Goal: Information Seeking & Learning: Learn about a topic

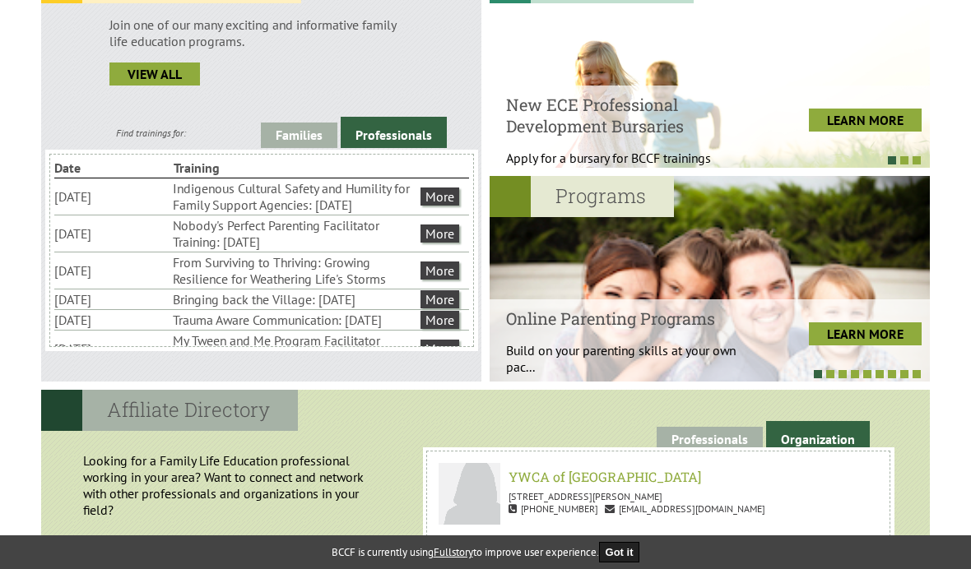
scroll to position [508, 0]
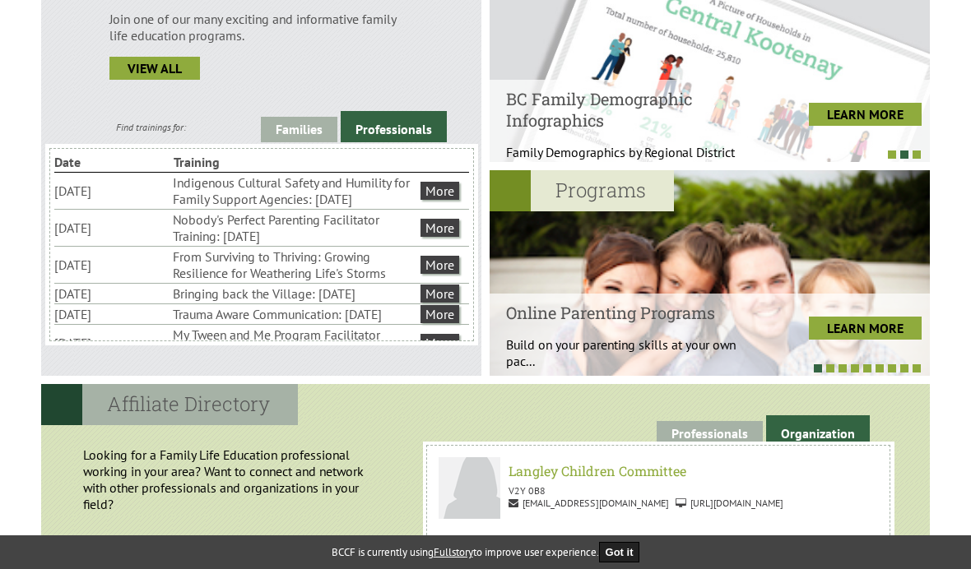
click at [308, 131] on link "Families" at bounding box center [299, 129] width 76 height 25
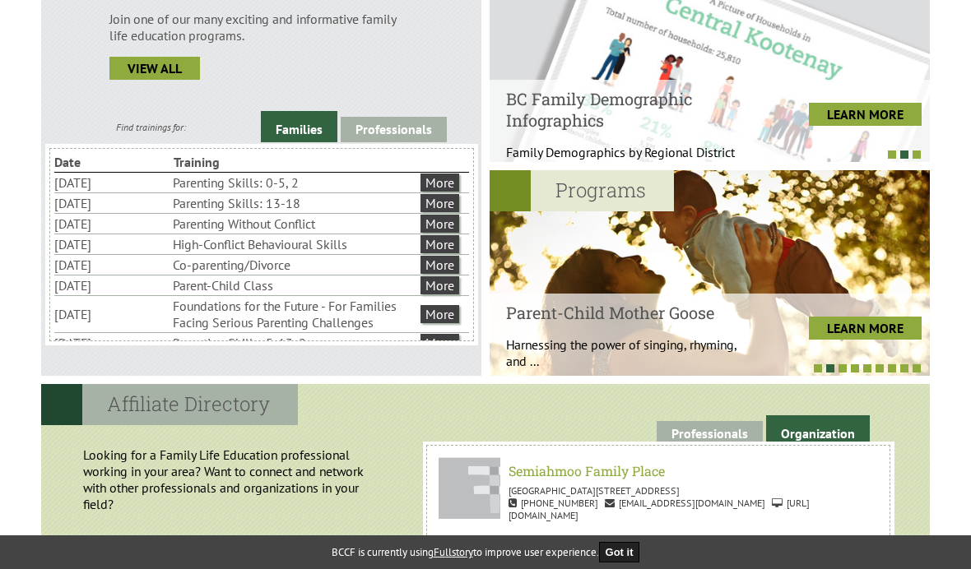
click at [447, 191] on link "More" at bounding box center [439, 183] width 39 height 18
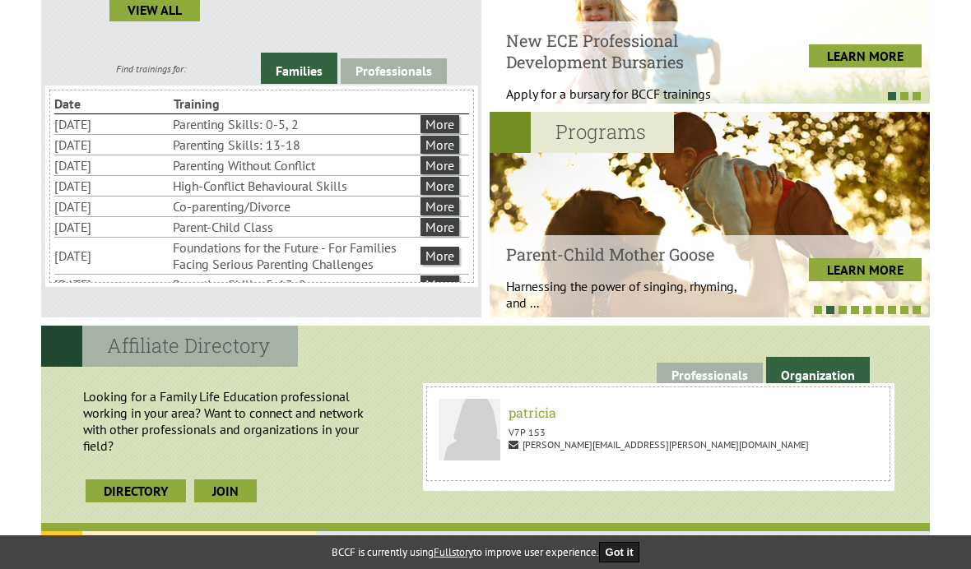
click at [870, 269] on link "LEARN MORE" at bounding box center [864, 269] width 113 height 23
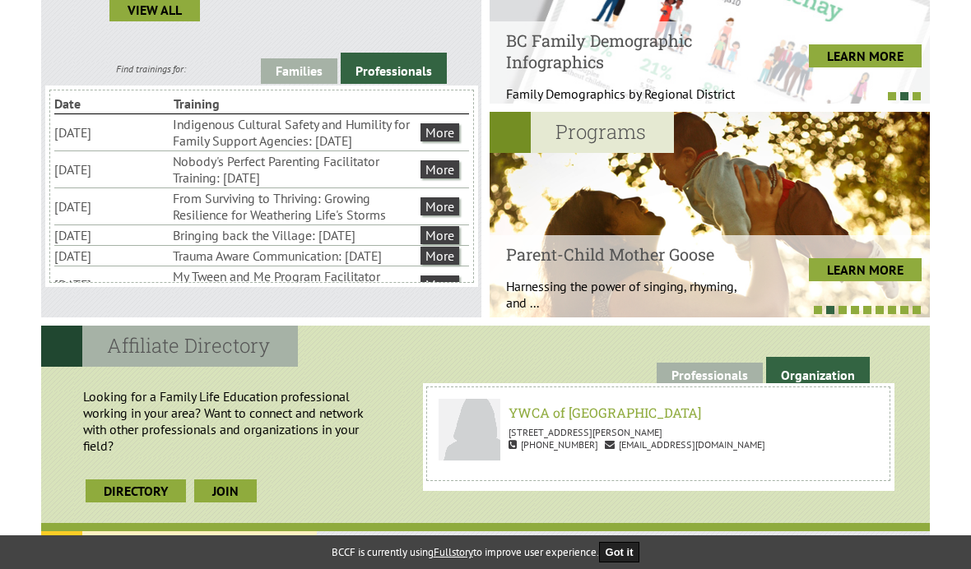
click at [306, 81] on link "Families" at bounding box center [299, 70] width 76 height 25
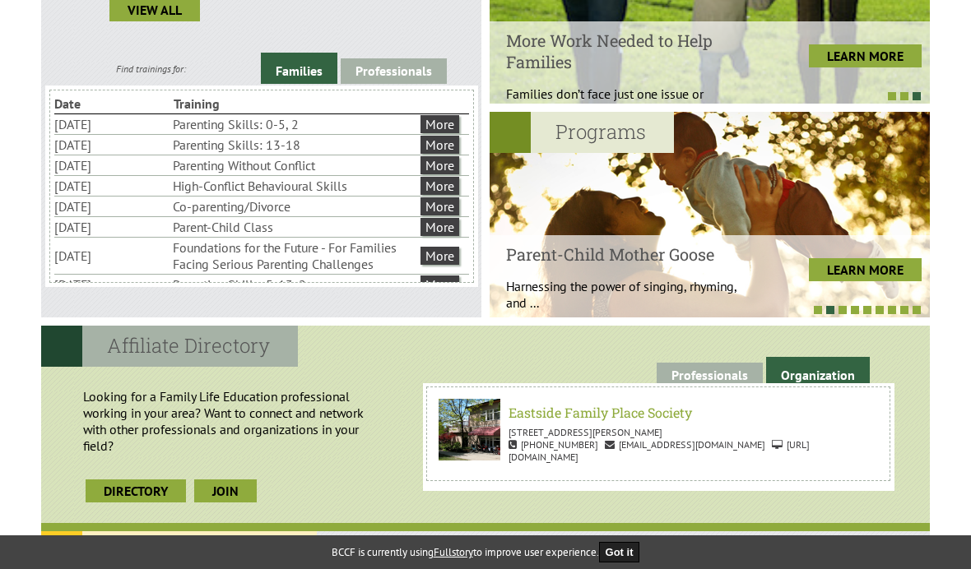
click at [445, 174] on link "More" at bounding box center [439, 165] width 39 height 18
click at [442, 236] on link "More" at bounding box center [439, 227] width 39 height 18
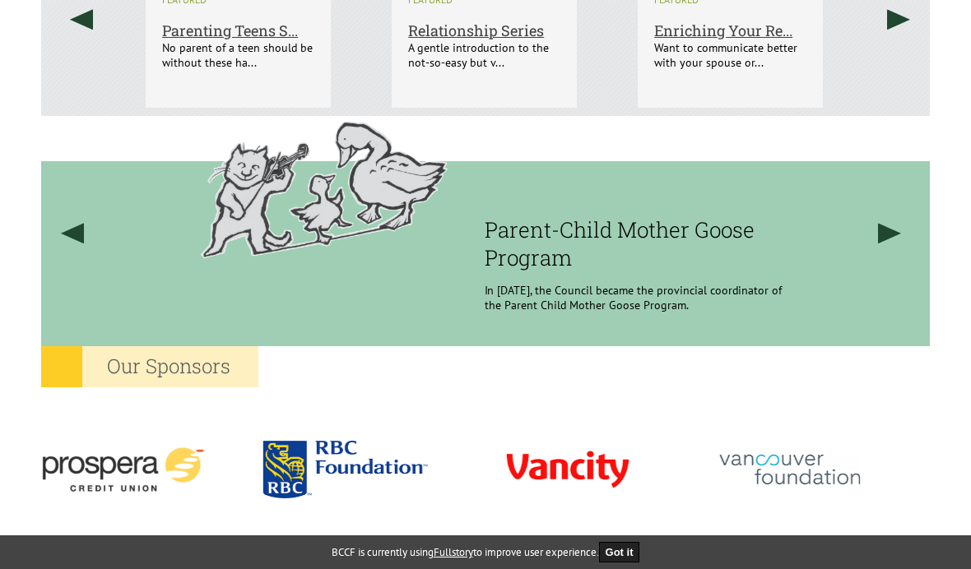
scroll to position [1259, 0]
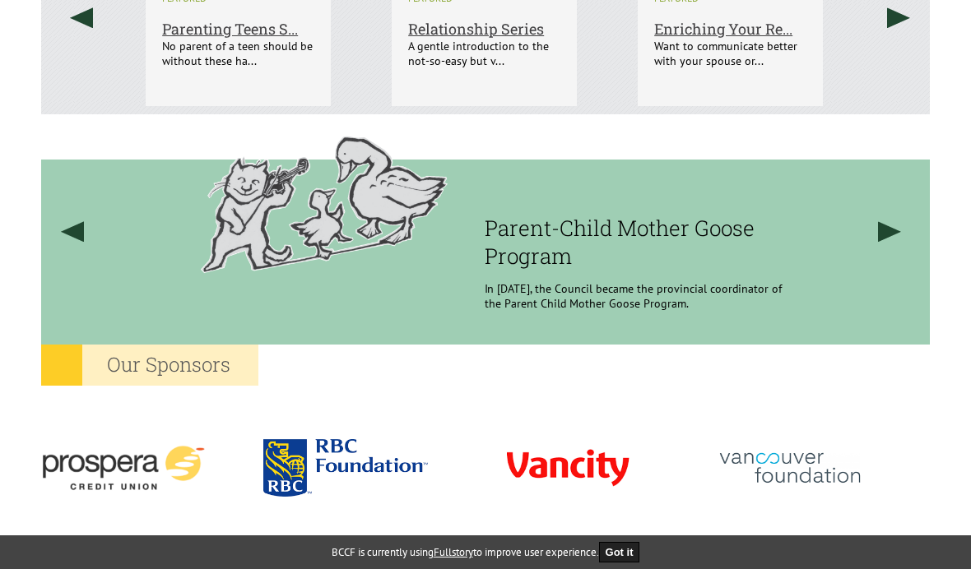
click at [891, 232] on link at bounding box center [890, 231] width 63 height 234
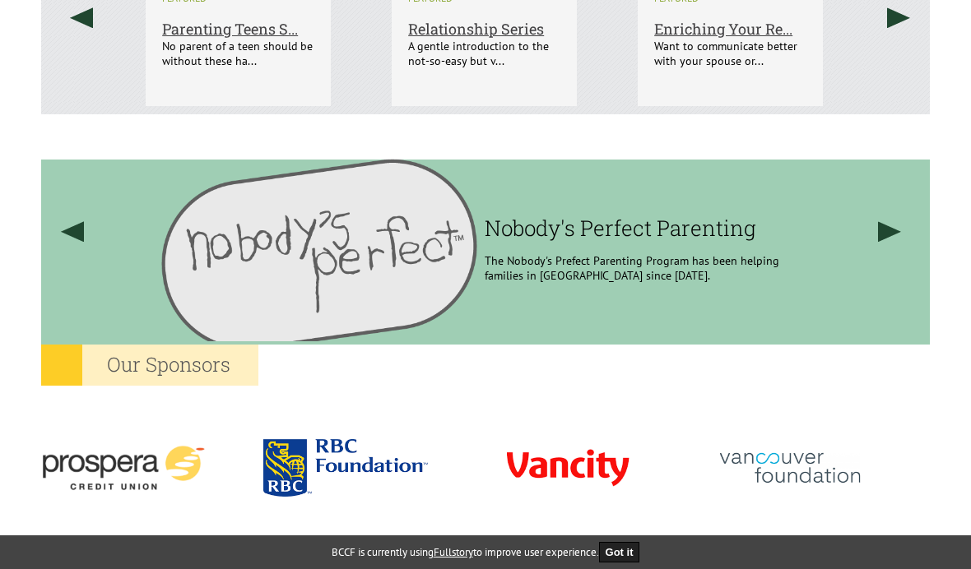
click at [627, 239] on h3 "Nobody's Perfect Parenting" at bounding box center [633, 228] width 299 height 28
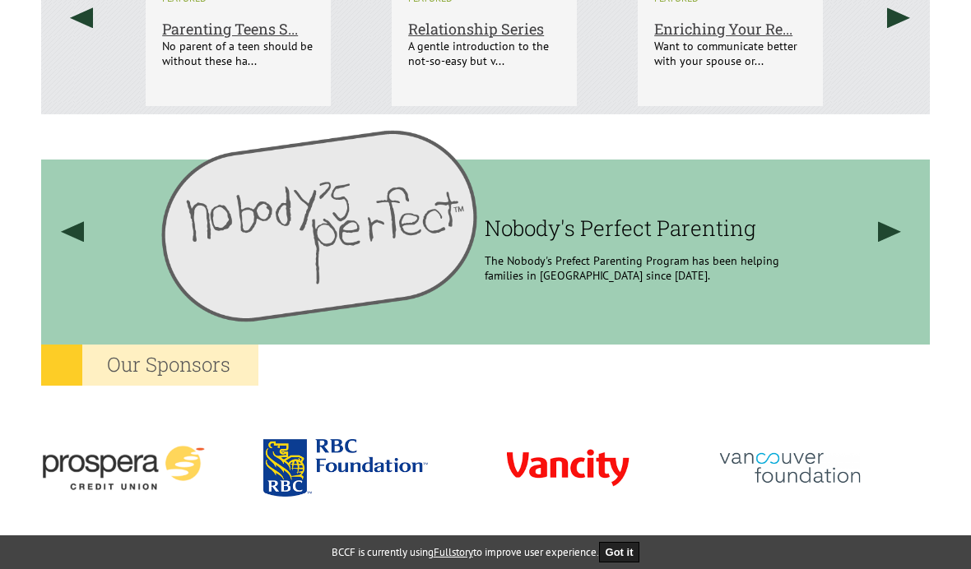
click at [673, 225] on h3 "Nobody's Perfect Parenting" at bounding box center [633, 228] width 299 height 28
click at [882, 229] on link at bounding box center [890, 231] width 63 height 234
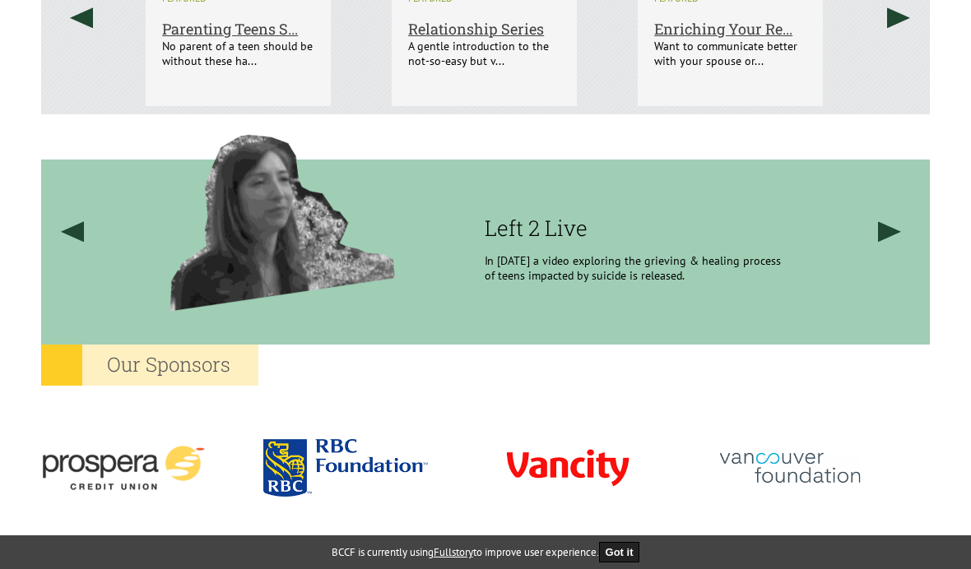
click at [887, 228] on link at bounding box center [890, 231] width 63 height 234
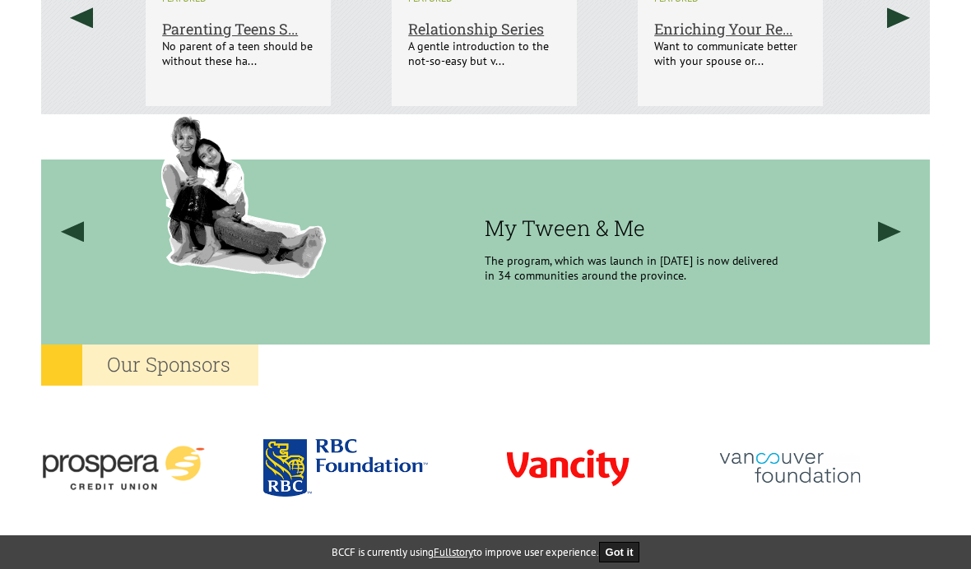
click at [881, 234] on link at bounding box center [890, 231] width 63 height 234
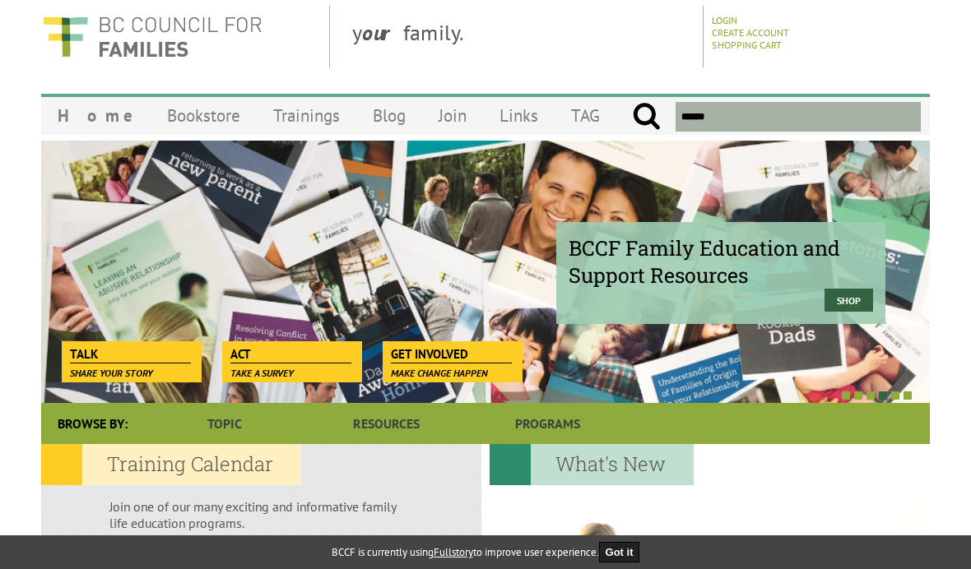
scroll to position [0, 0]
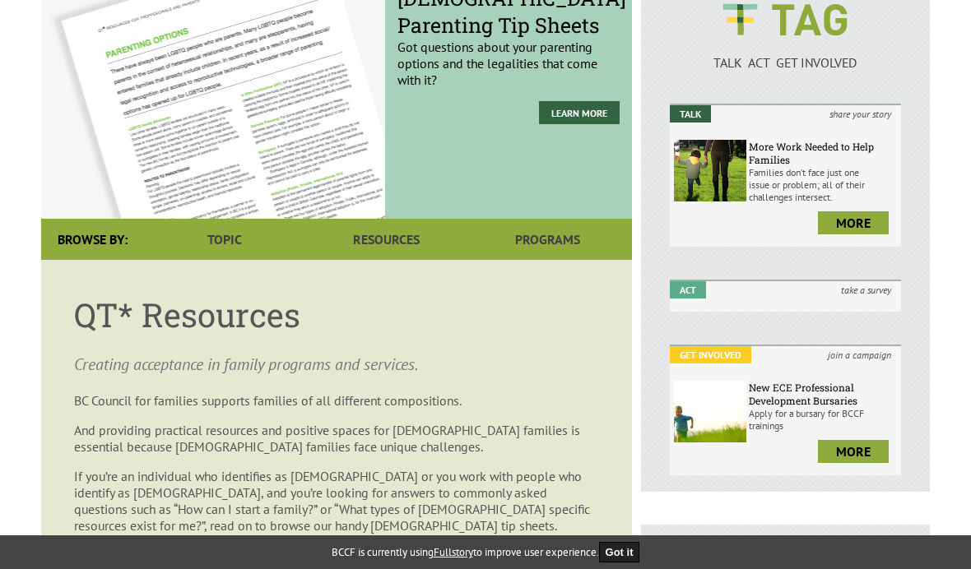
scroll to position [121, 0]
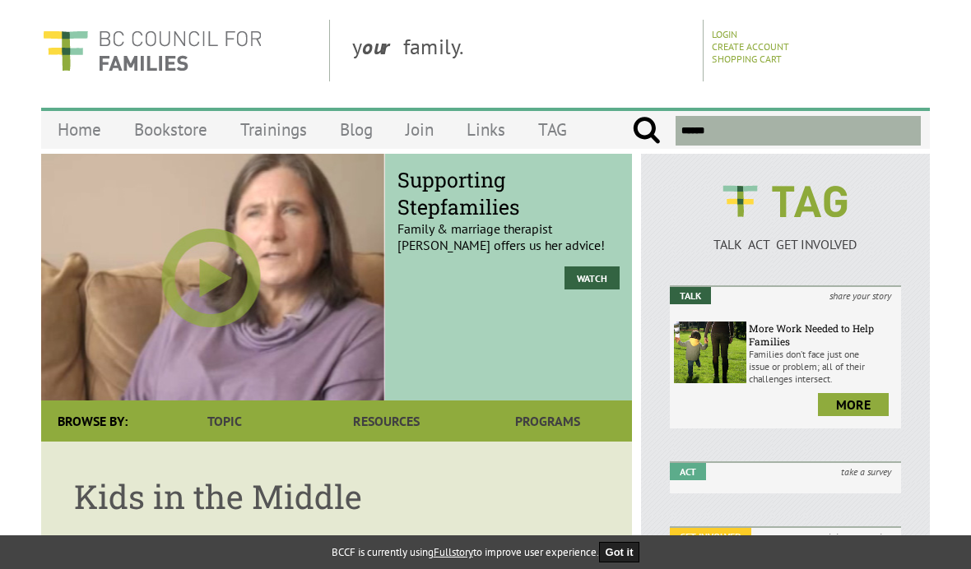
scroll to position [10, 0]
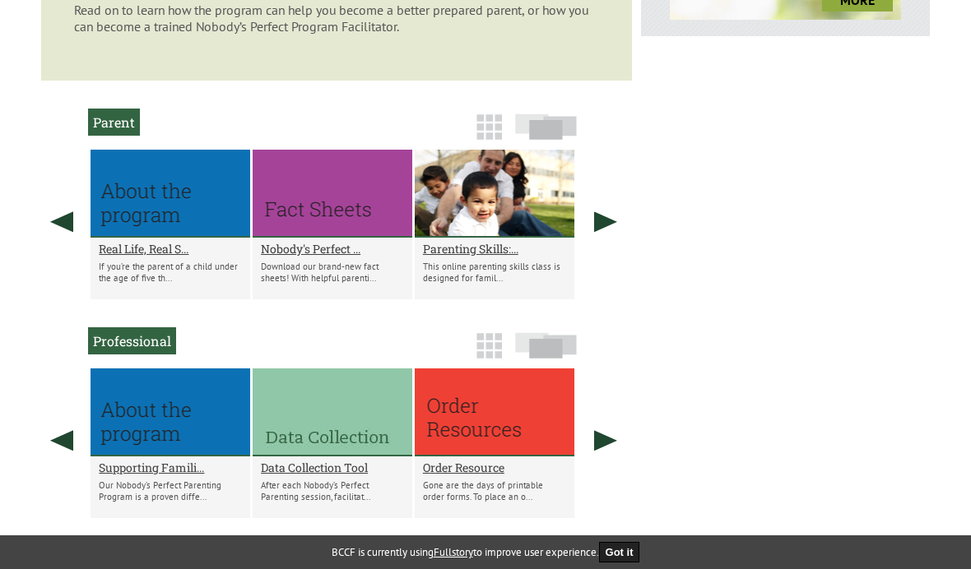
scroll to position [855, 0]
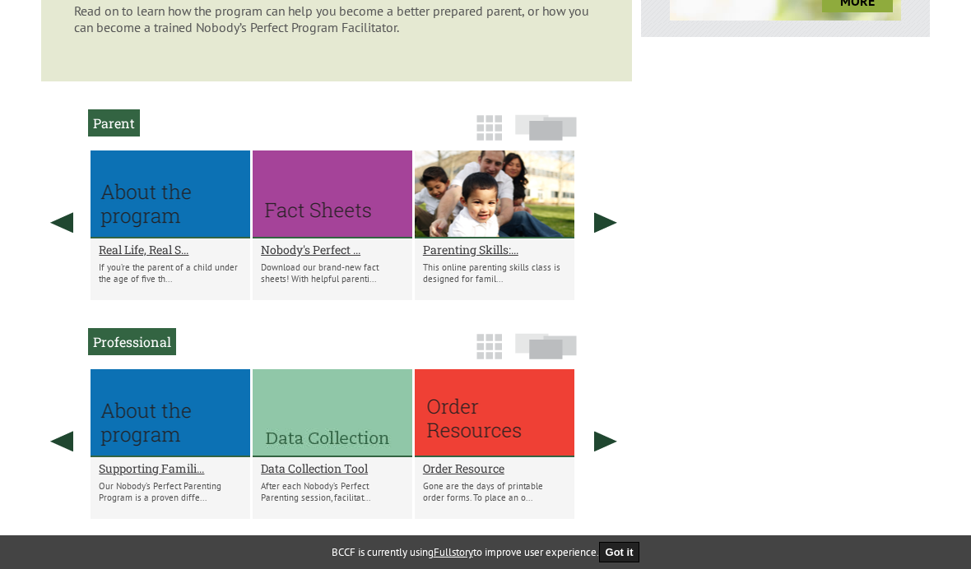
click at [601, 252] on link at bounding box center [605, 223] width 41 height 144
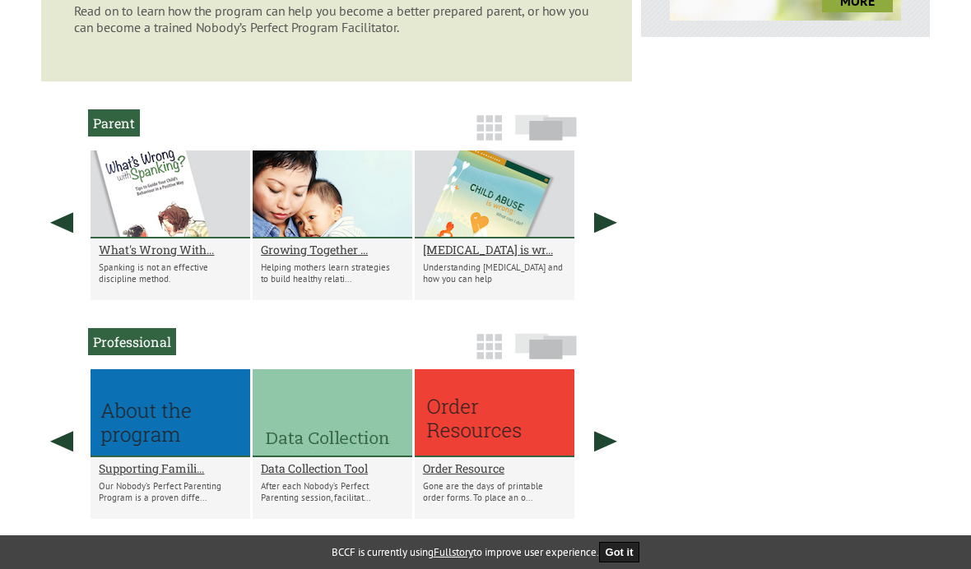
click at [602, 281] on link at bounding box center [605, 223] width 41 height 144
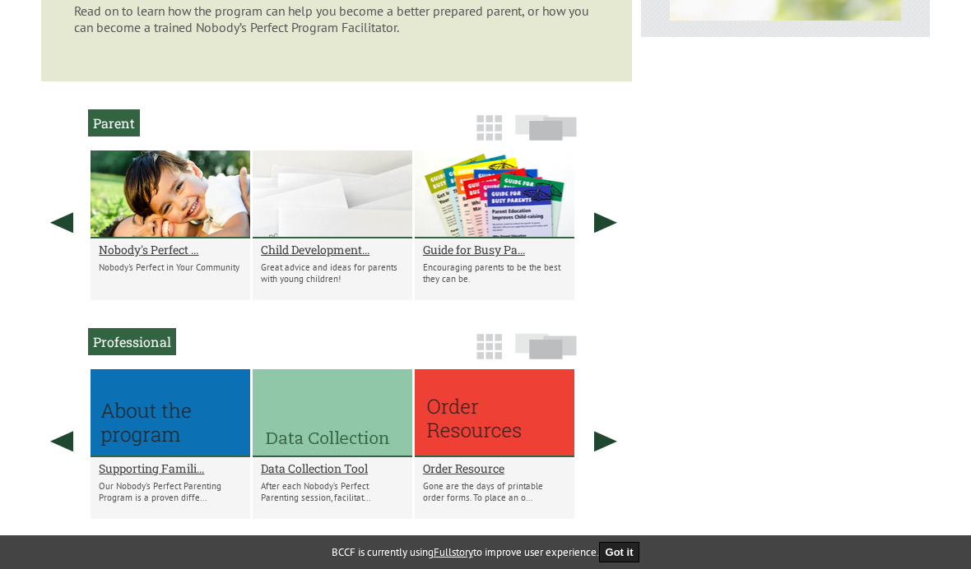
click at [599, 254] on link at bounding box center [605, 223] width 41 height 144
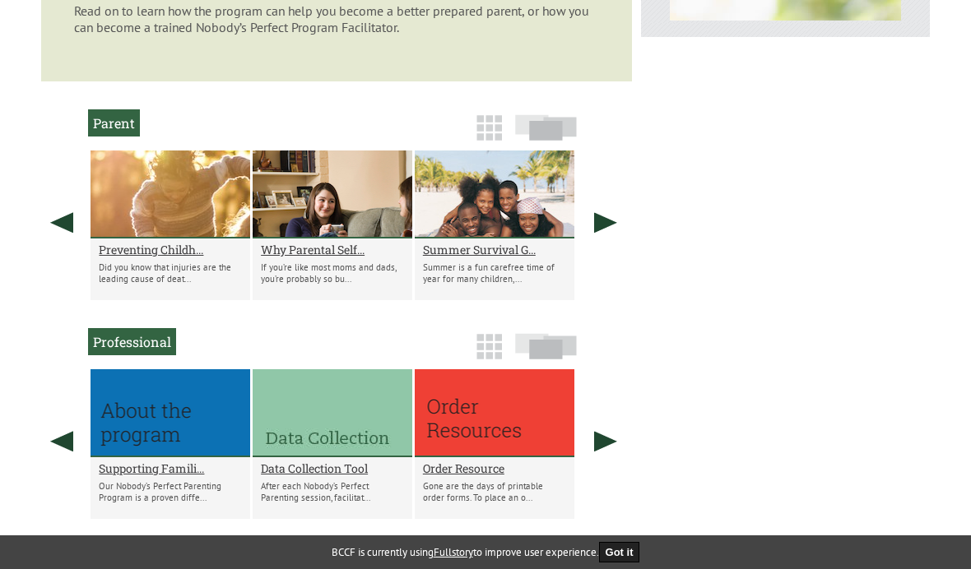
click at [604, 248] on link at bounding box center [605, 223] width 41 height 144
click at [605, 249] on link at bounding box center [605, 223] width 41 height 144
click at [59, 244] on link at bounding box center [61, 223] width 41 height 144
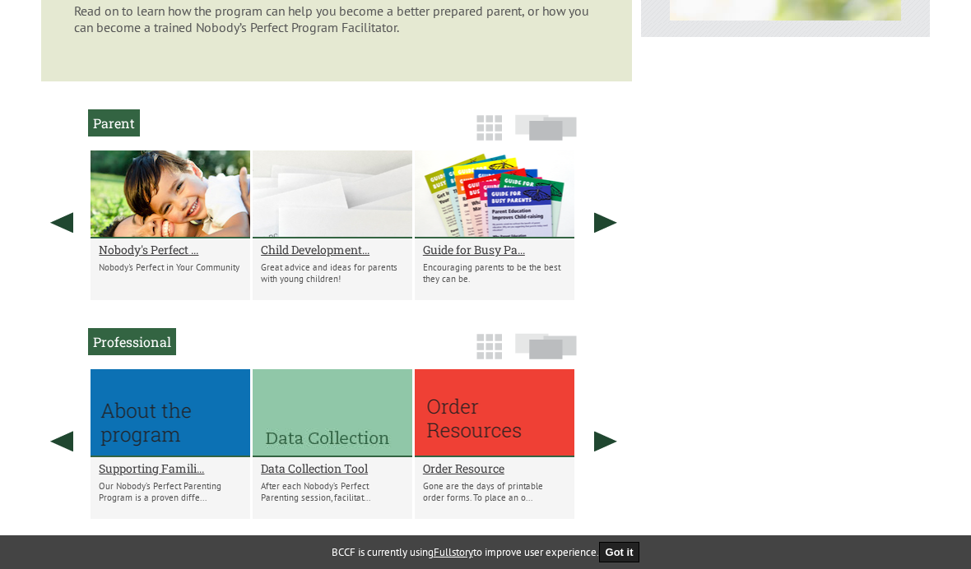
click at [58, 241] on link at bounding box center [61, 223] width 41 height 144
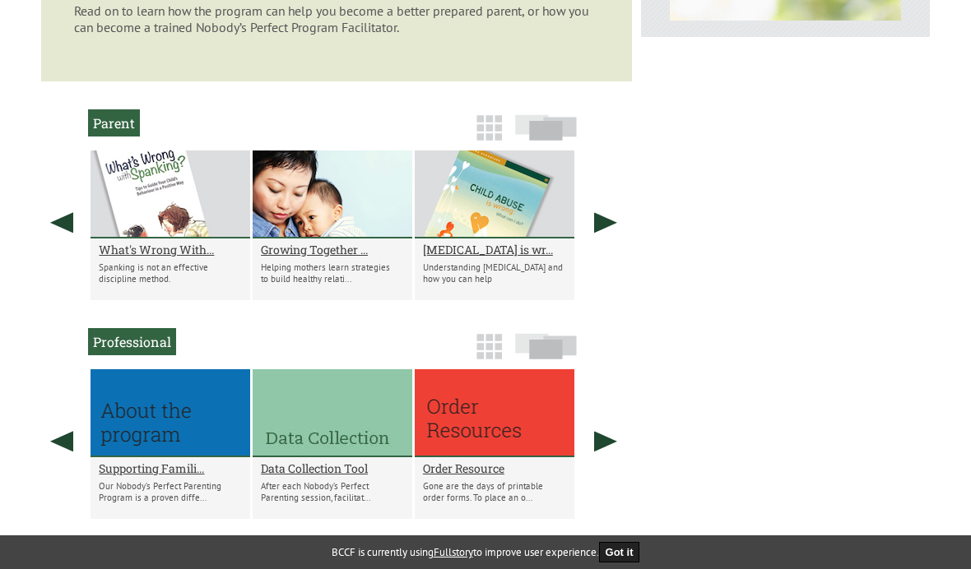
click at [71, 261] on link at bounding box center [61, 223] width 41 height 144
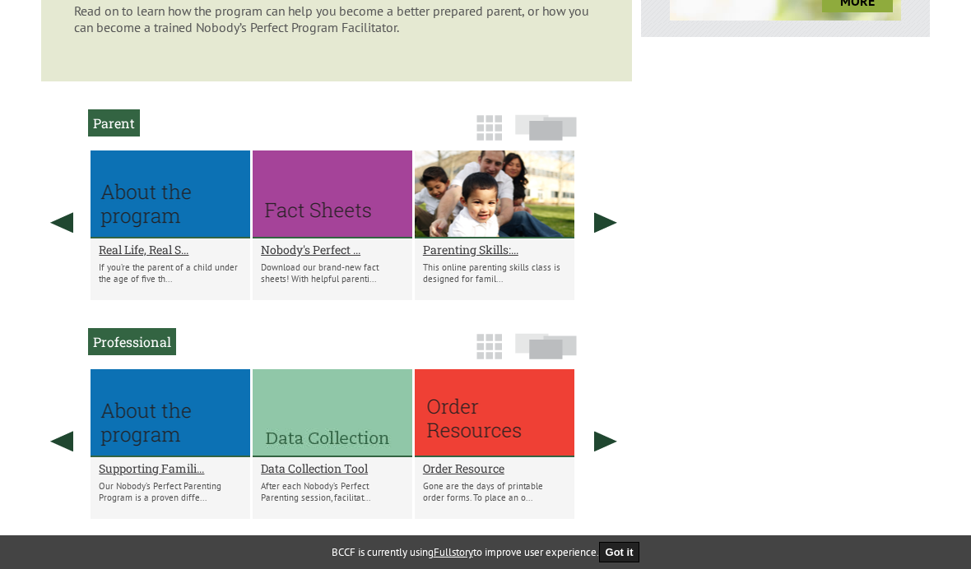
click at [613, 246] on link at bounding box center [605, 223] width 41 height 144
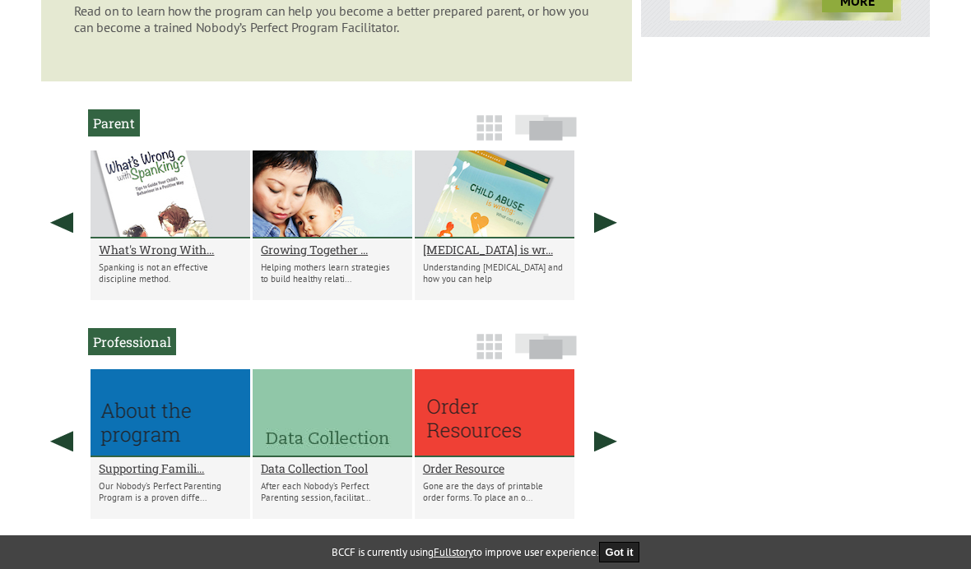
click at [600, 256] on link at bounding box center [605, 223] width 41 height 144
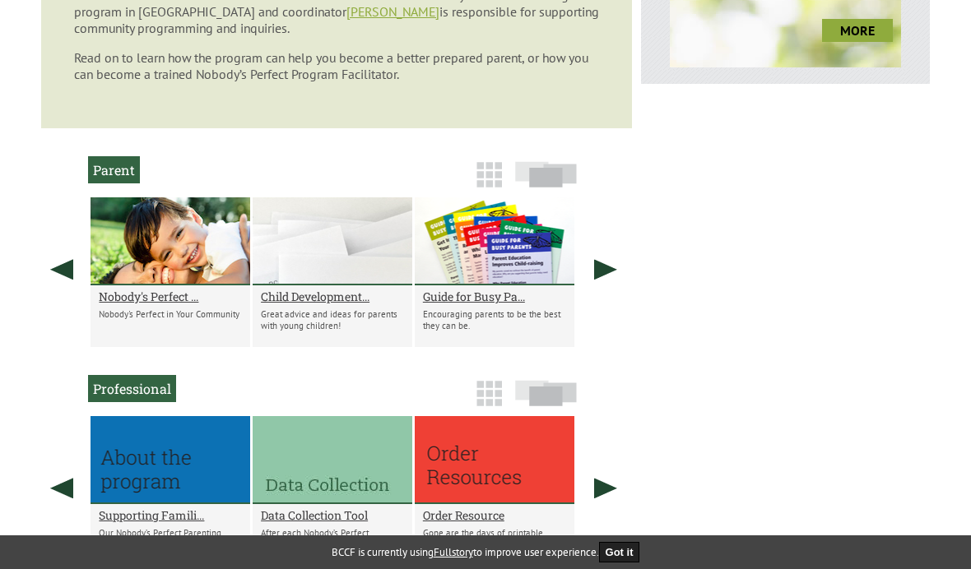
scroll to position [806, 0]
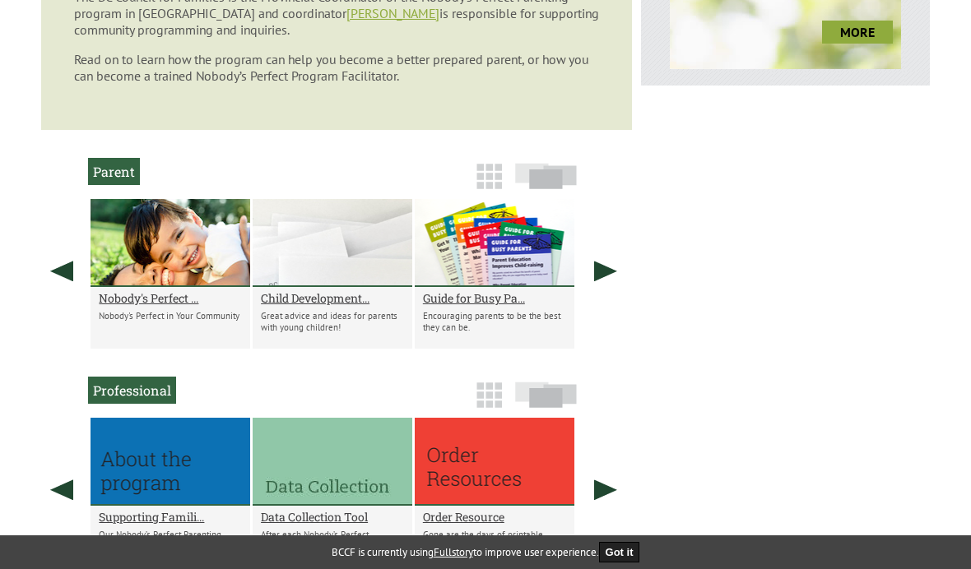
click at [174, 306] on h2 "Nobody's Perfect ..." at bounding box center [170, 298] width 143 height 16
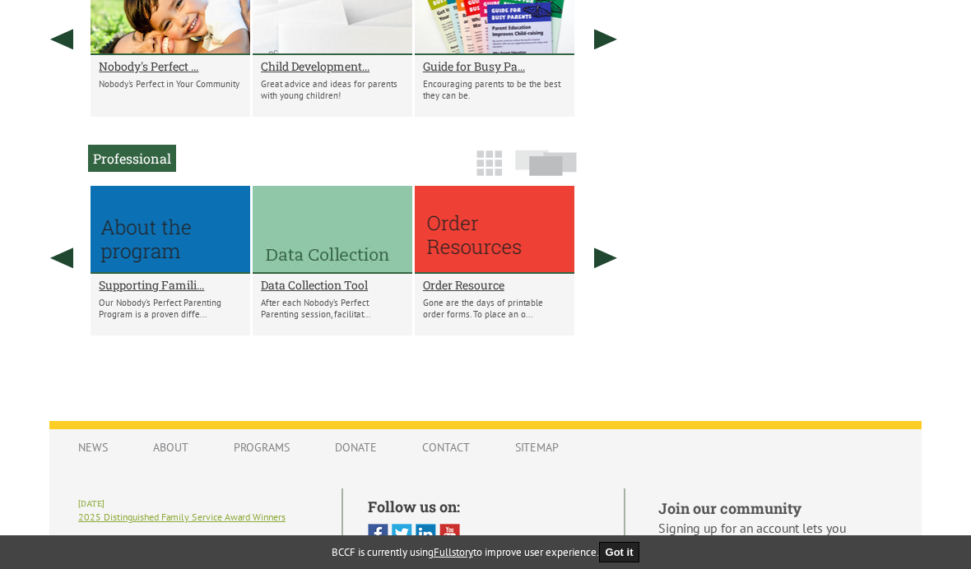
scroll to position [1082, 0]
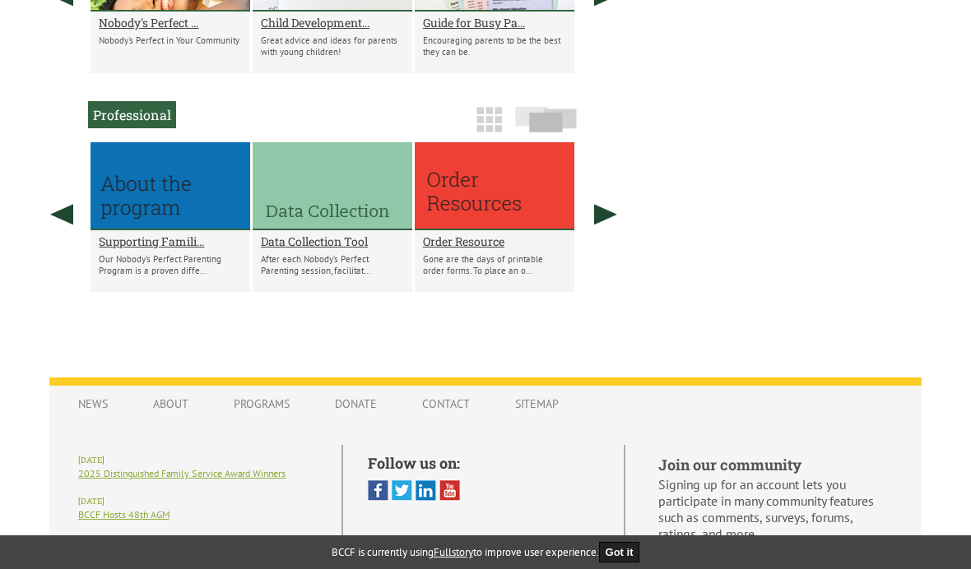
click at [157, 30] on h2 "Nobody's Perfect ..." at bounding box center [170, 23] width 143 height 16
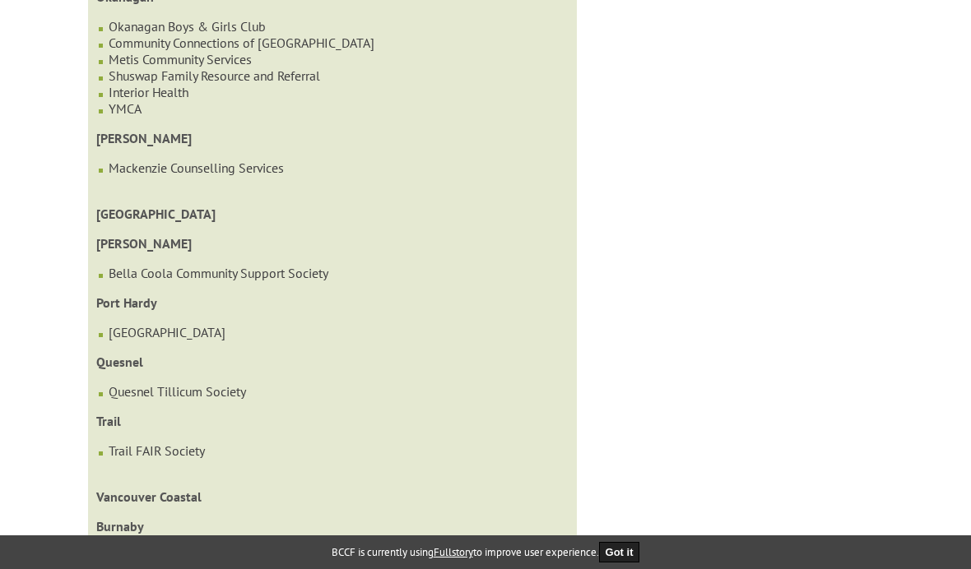
scroll to position [2004, 0]
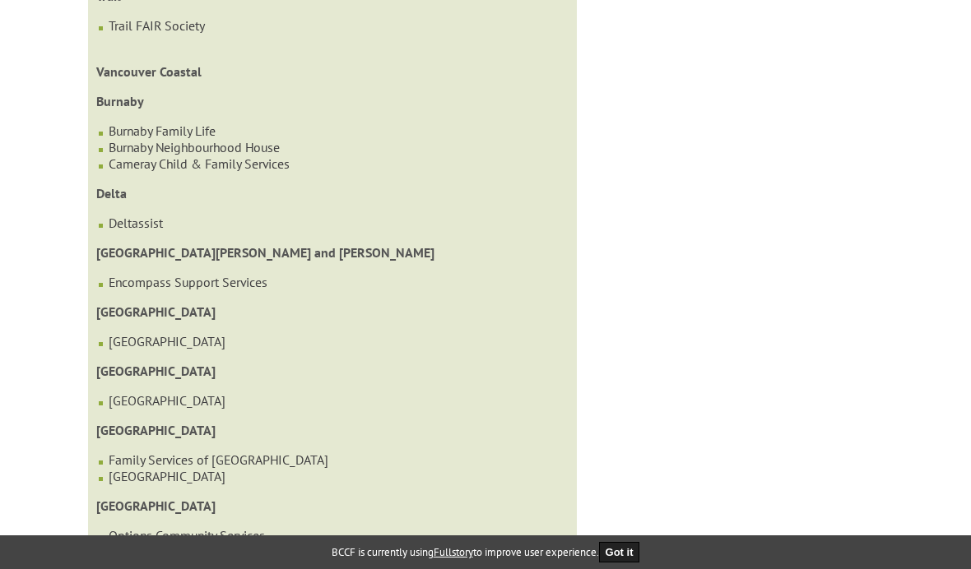
click at [153, 231] on link "Deltassist" at bounding box center [136, 223] width 54 height 16
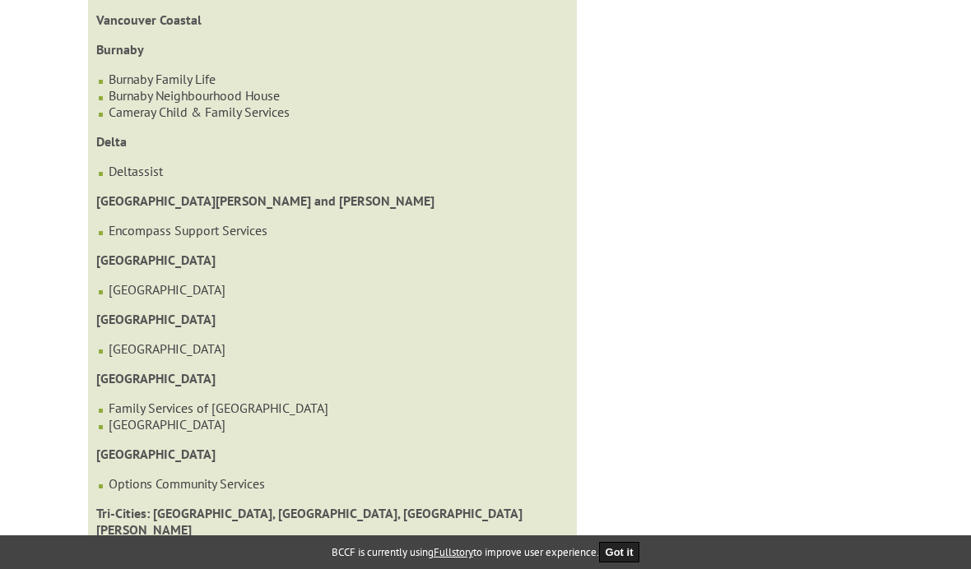
scroll to position [2468, 0]
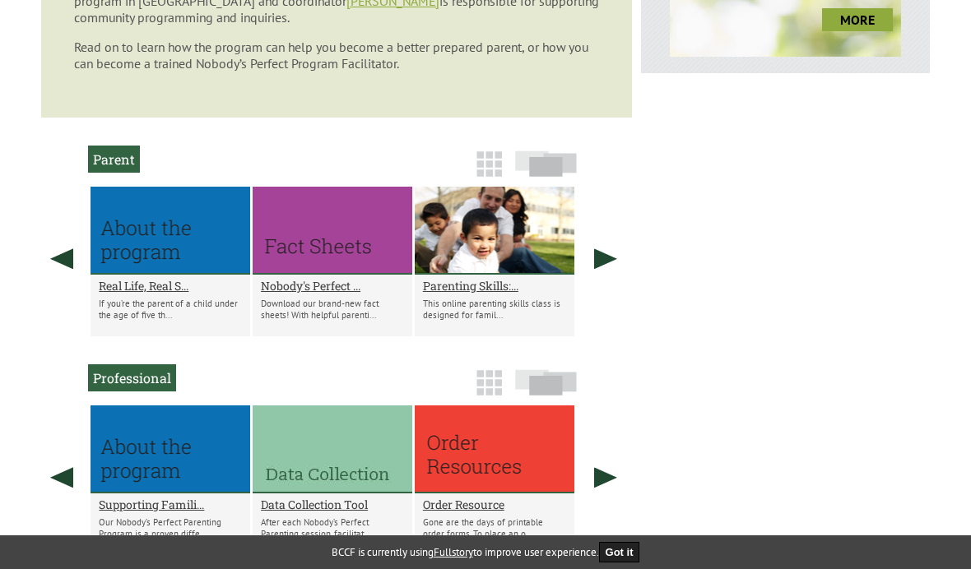
scroll to position [925, 0]
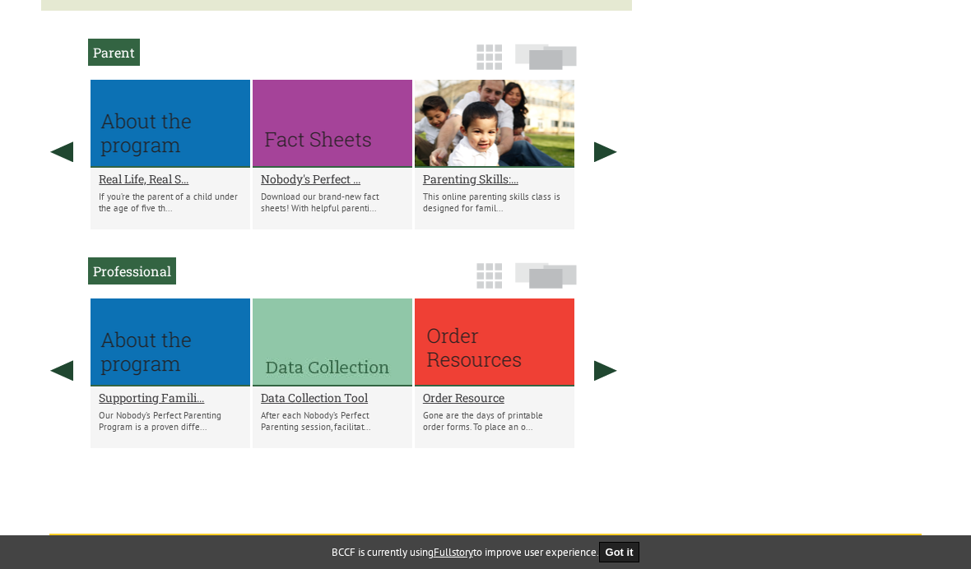
click at [149, 187] on h2 "Real Life, Real S..." at bounding box center [170, 179] width 143 height 16
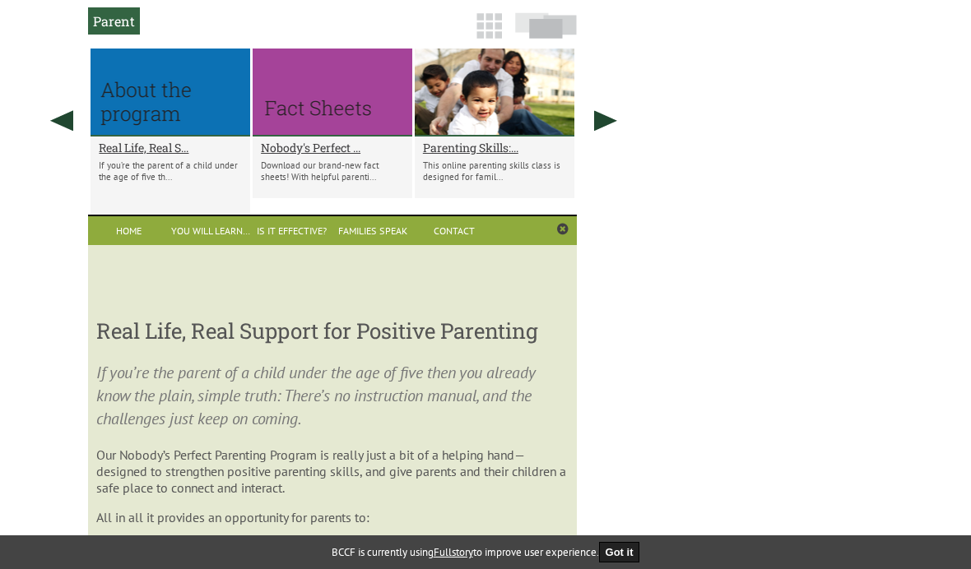
scroll to position [957, 0]
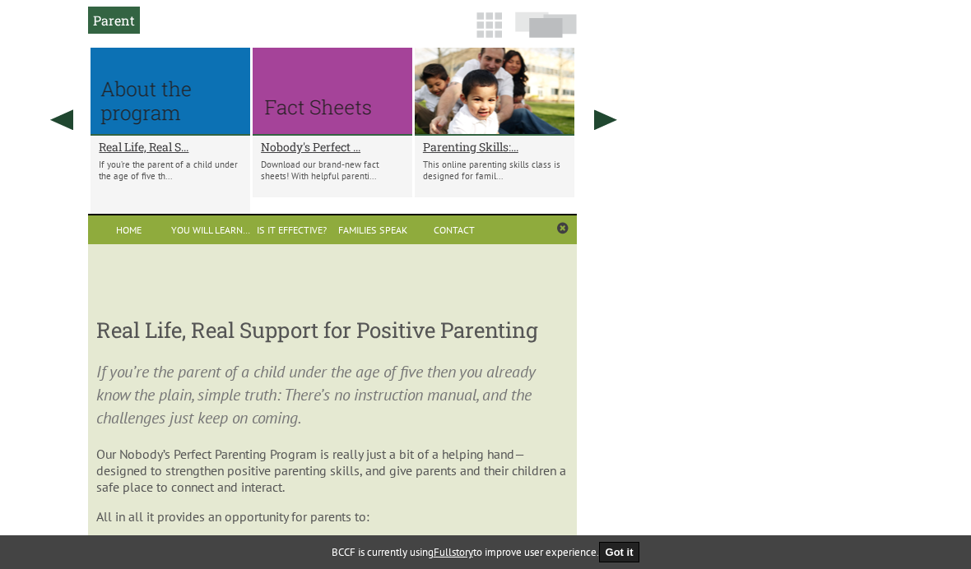
click at [314, 244] on link "Is it Effective?" at bounding box center [291, 229] width 81 height 29
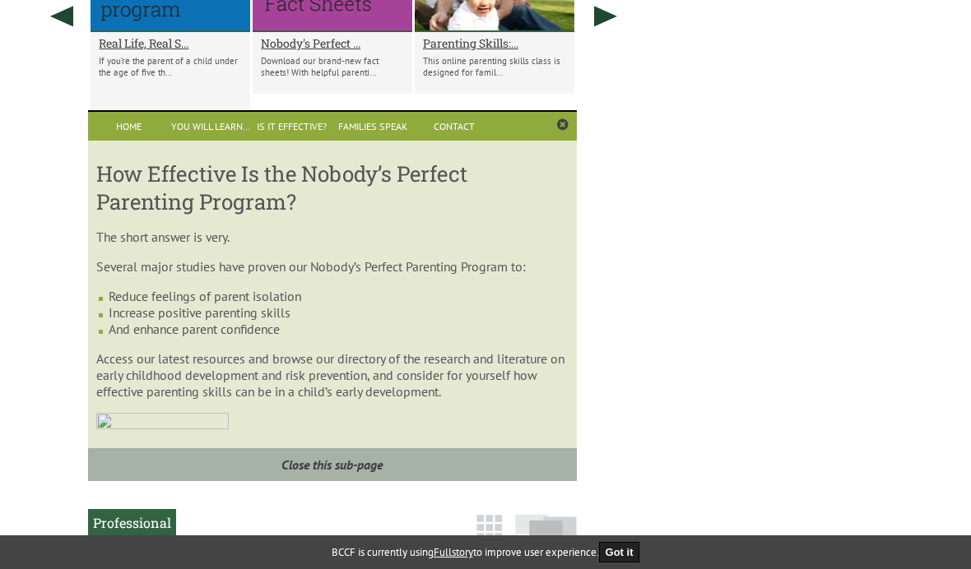
scroll to position [1065, 0]
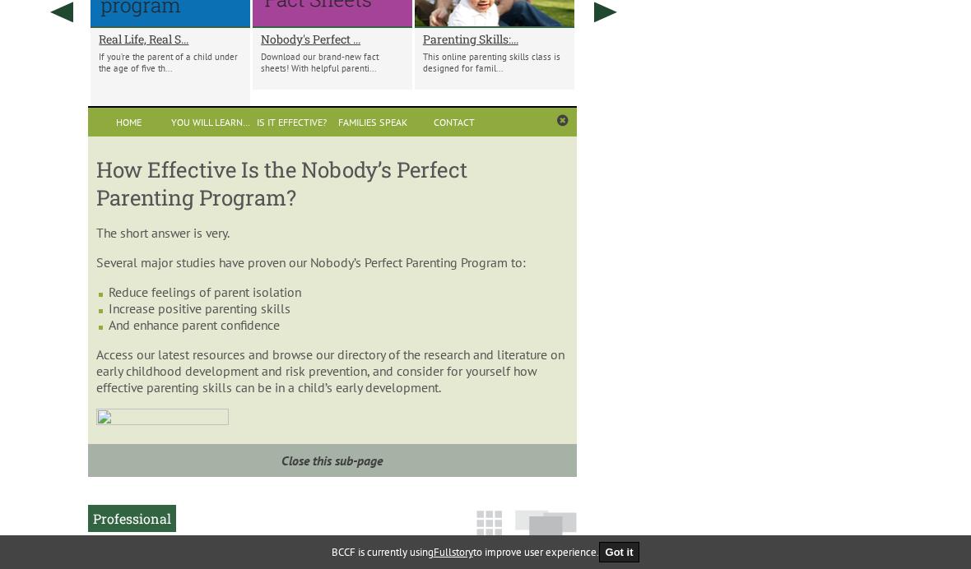
click at [452, 137] on link "Contact" at bounding box center [454, 122] width 81 height 29
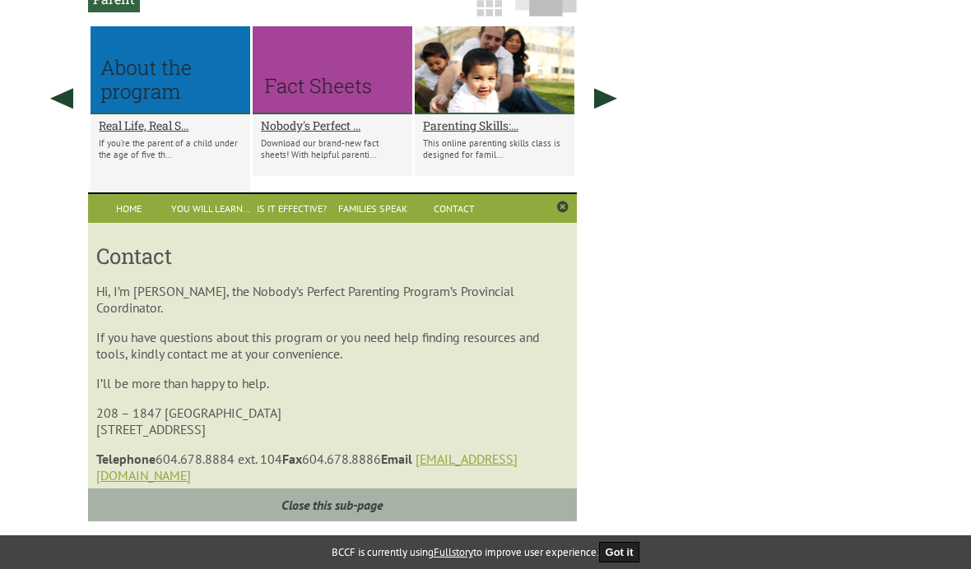
scroll to position [961, 0]
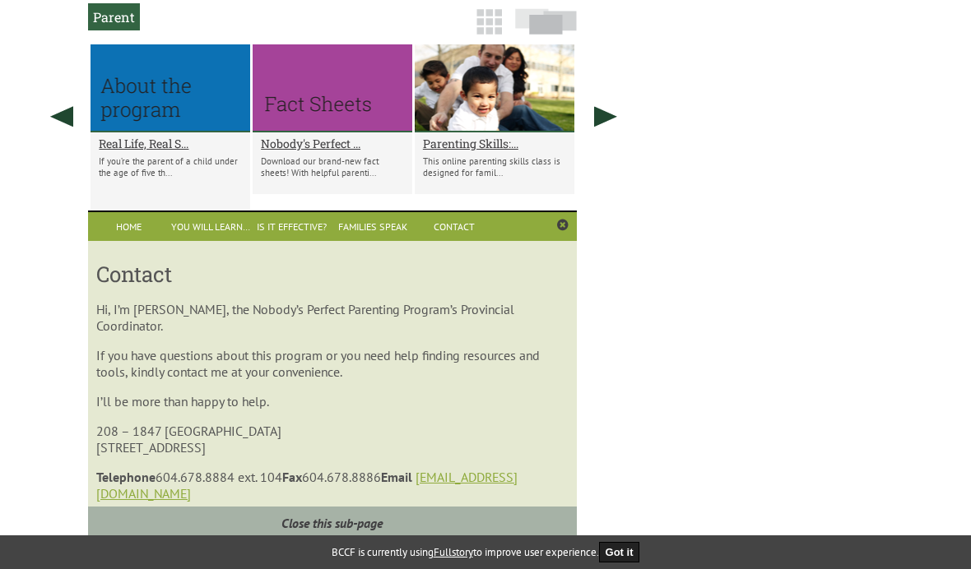
click at [597, 146] on link at bounding box center [605, 116] width 41 height 144
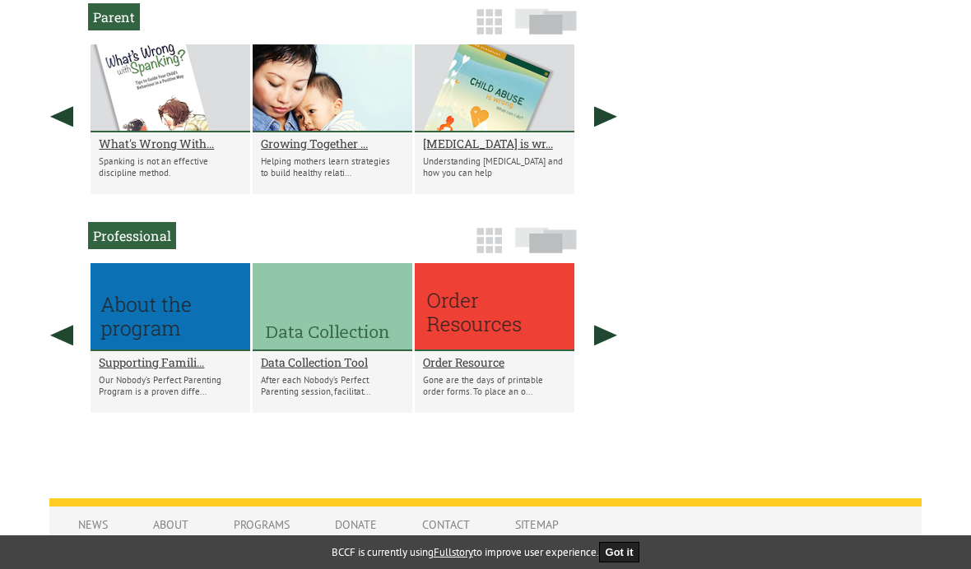
click at [588, 146] on link at bounding box center [605, 116] width 41 height 144
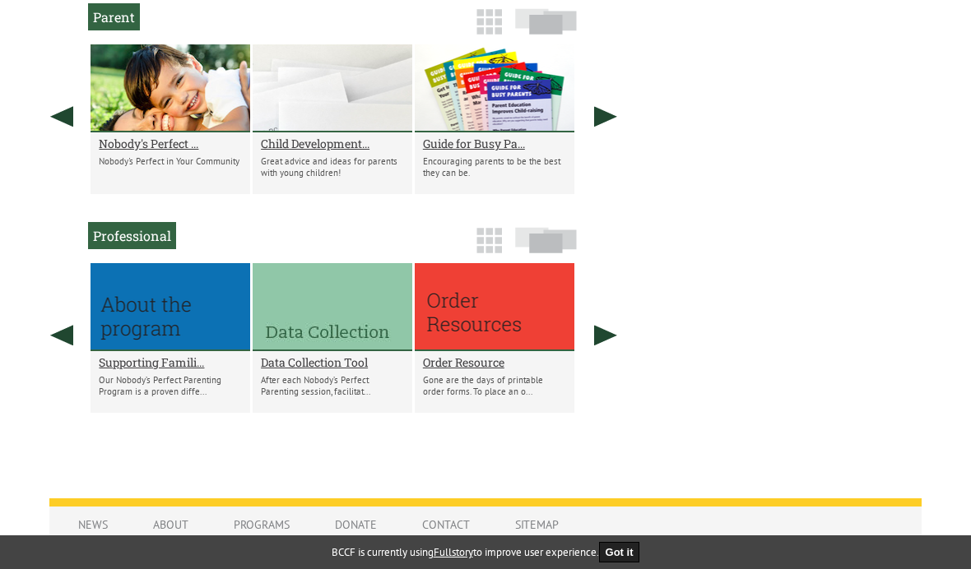
click at [163, 151] on h2 "Nobody's Perfect ..." at bounding box center [170, 144] width 143 height 16
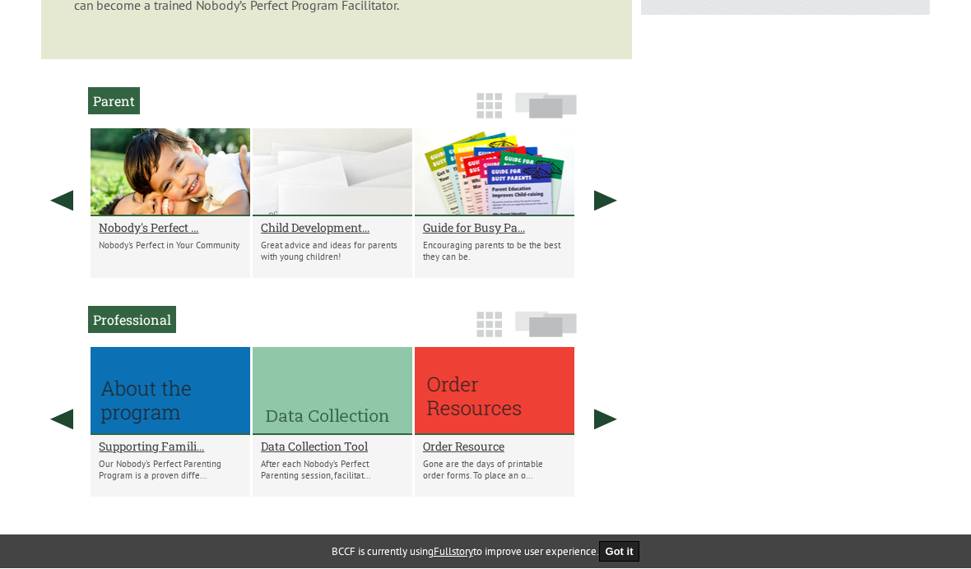
click at [173, 236] on h2 "Nobody's Perfect ..." at bounding box center [170, 228] width 143 height 16
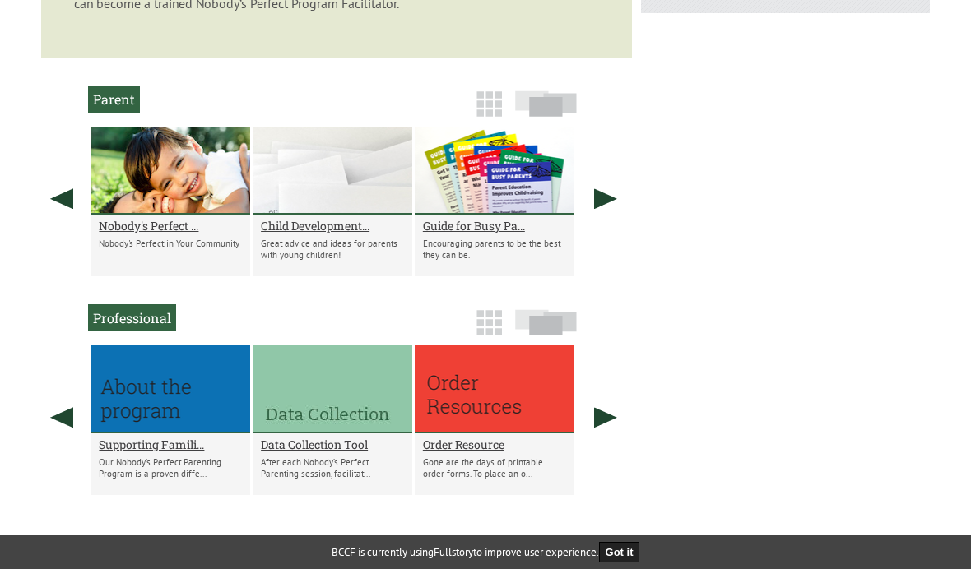
click at [169, 234] on h2 "Nobody's Perfect ..." at bounding box center [170, 226] width 143 height 16
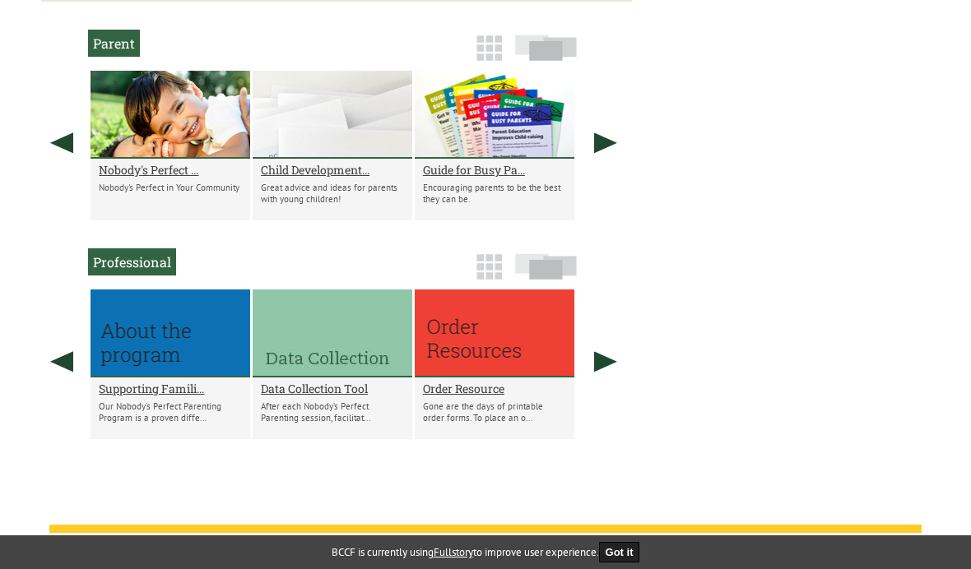
scroll to position [931, 0]
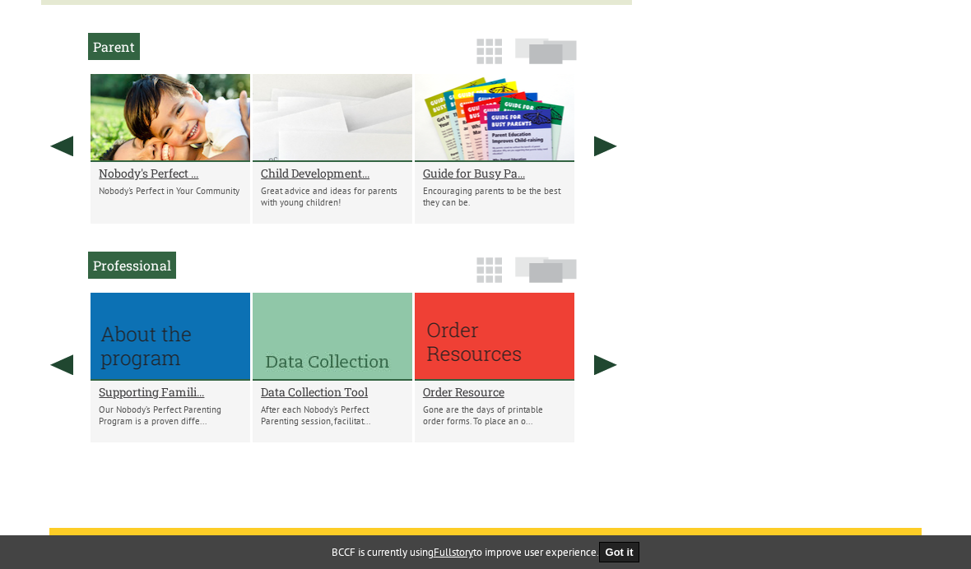
click at [179, 181] on h2 "Nobody's Perfect ..." at bounding box center [170, 173] width 143 height 16
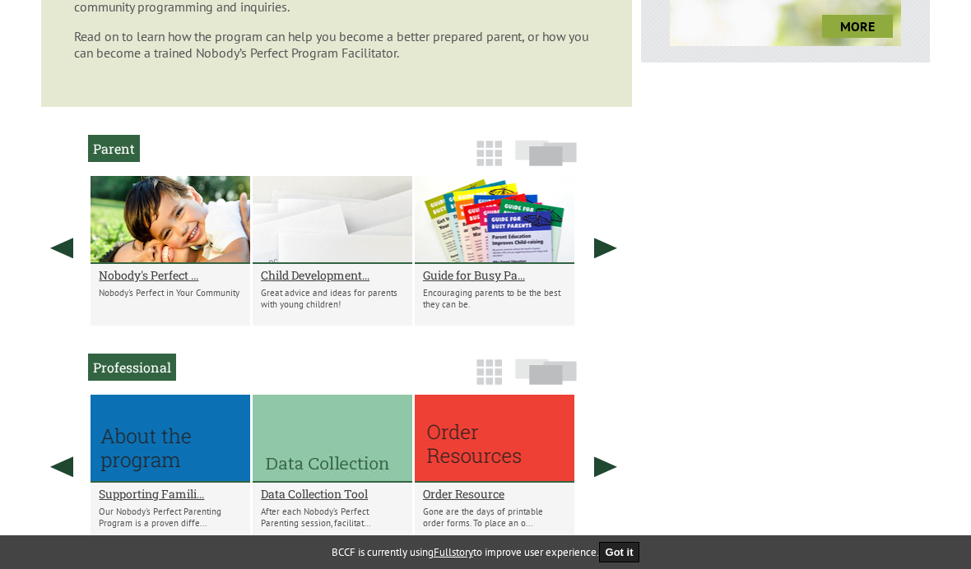
scroll to position [809, 0]
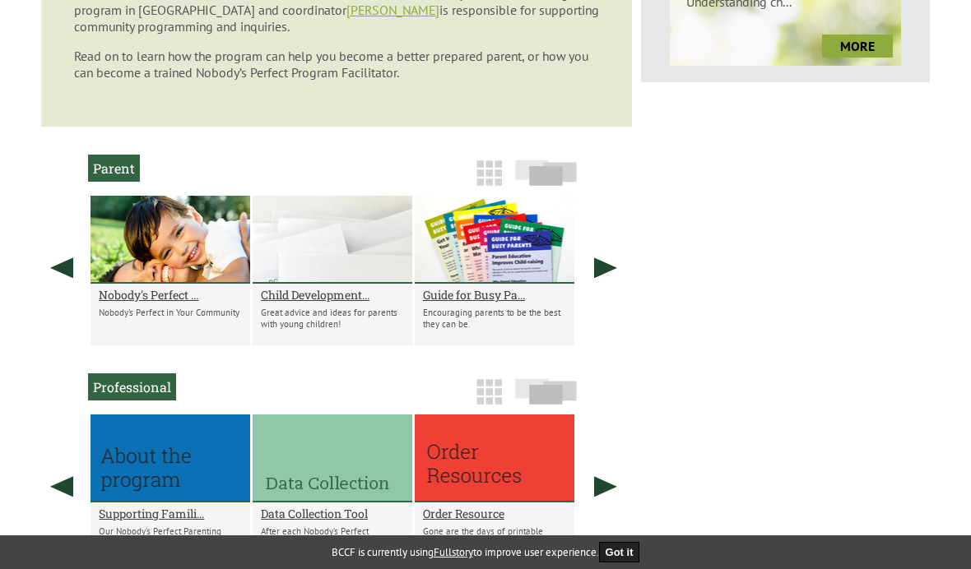
click at [168, 303] on h2 "Nobody's Perfect ..." at bounding box center [170, 295] width 143 height 16
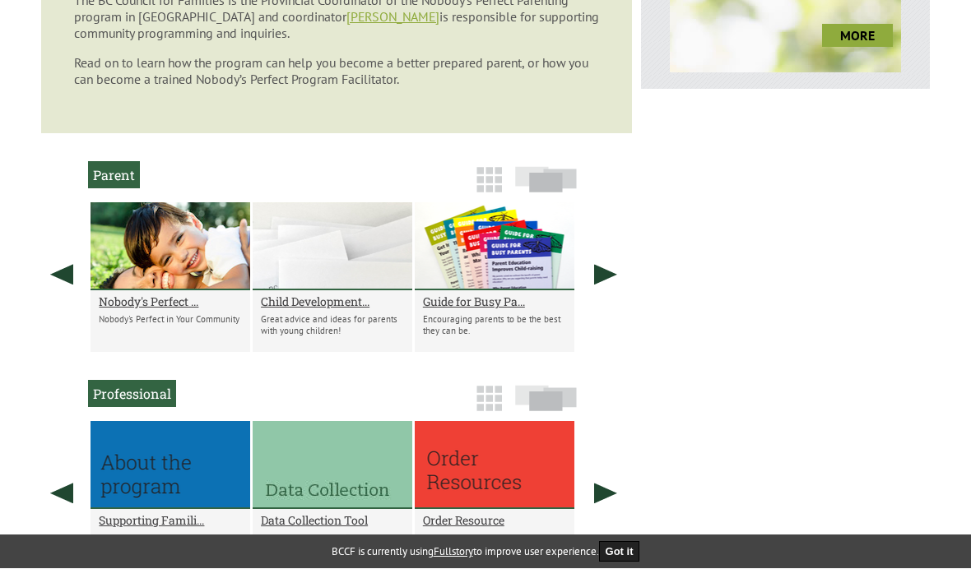
click at [168, 310] on h2 "Nobody's Perfect ..." at bounding box center [170, 302] width 143 height 16
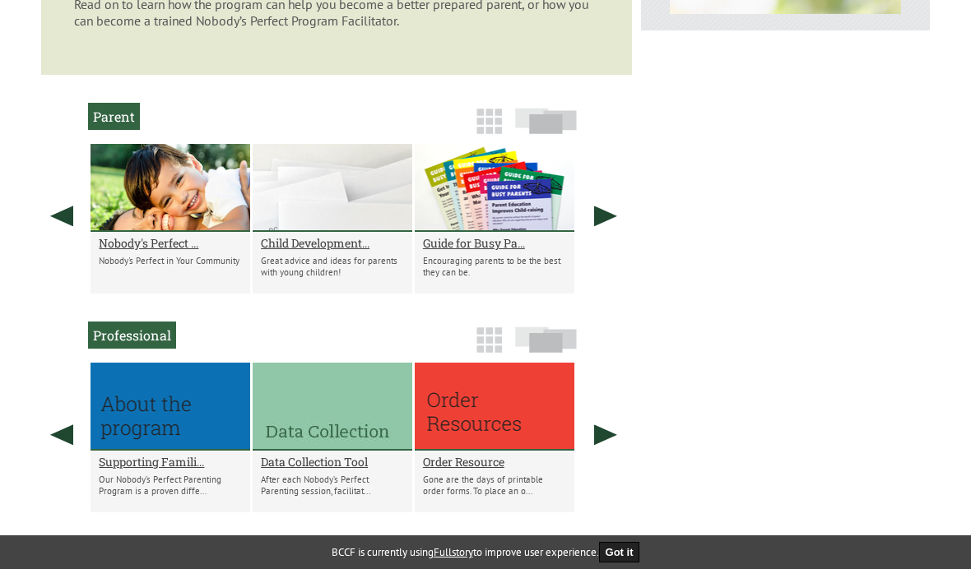
scroll to position [649, 0]
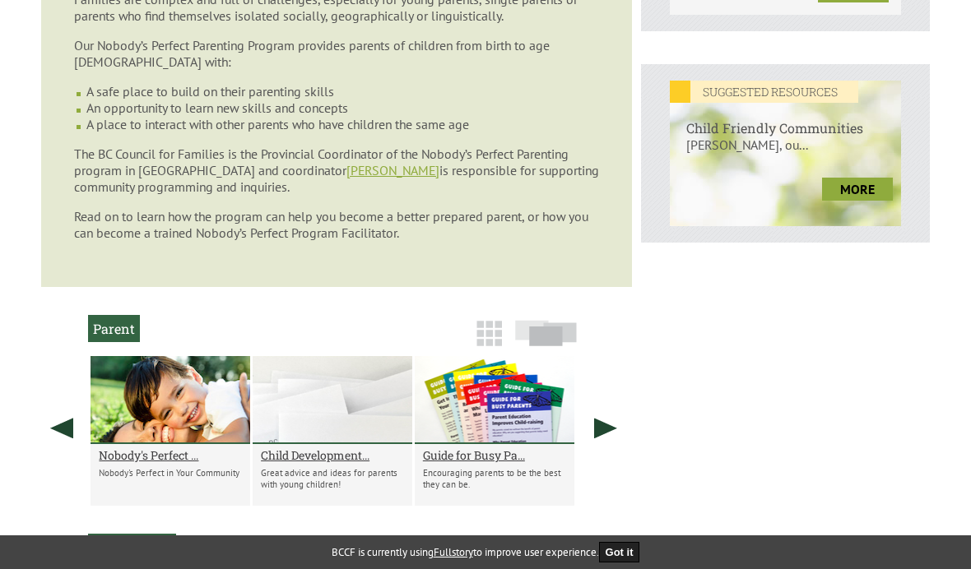
click at [156, 463] on h2 "Nobody's Perfect ..." at bounding box center [170, 455] width 143 height 16
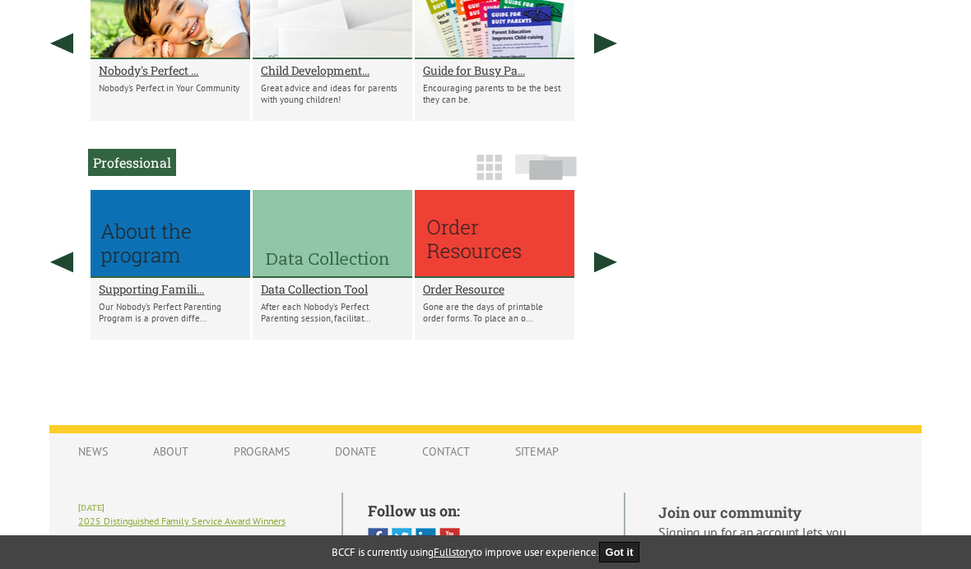
scroll to position [1027, 0]
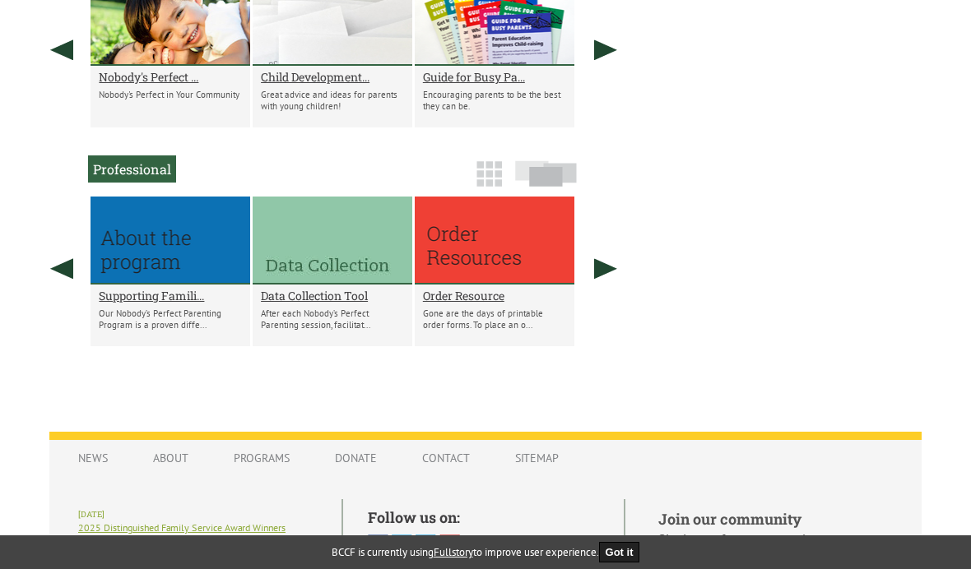
click at [166, 100] on p "Nobody's Perfect in Your Community" at bounding box center [170, 95] width 143 height 12
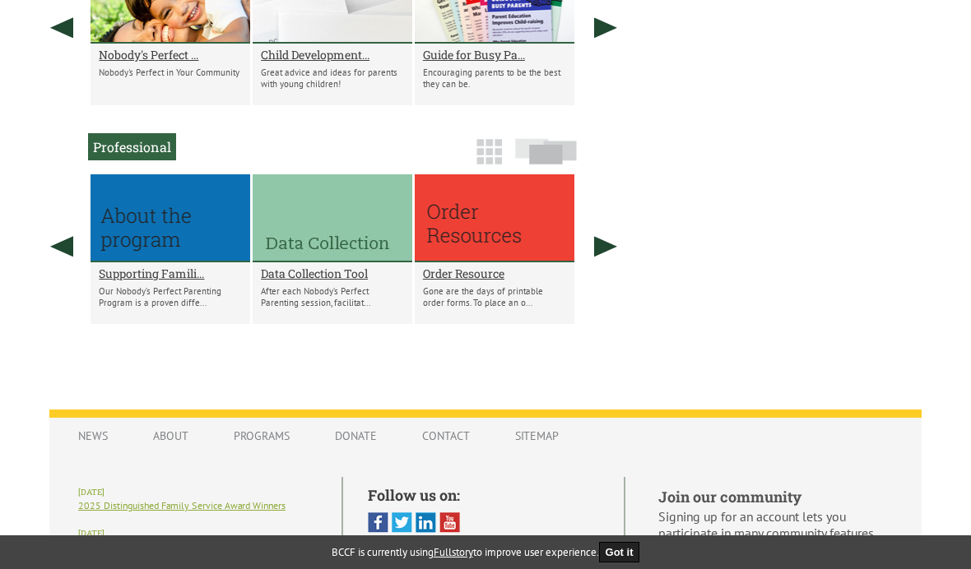
scroll to position [1040, 0]
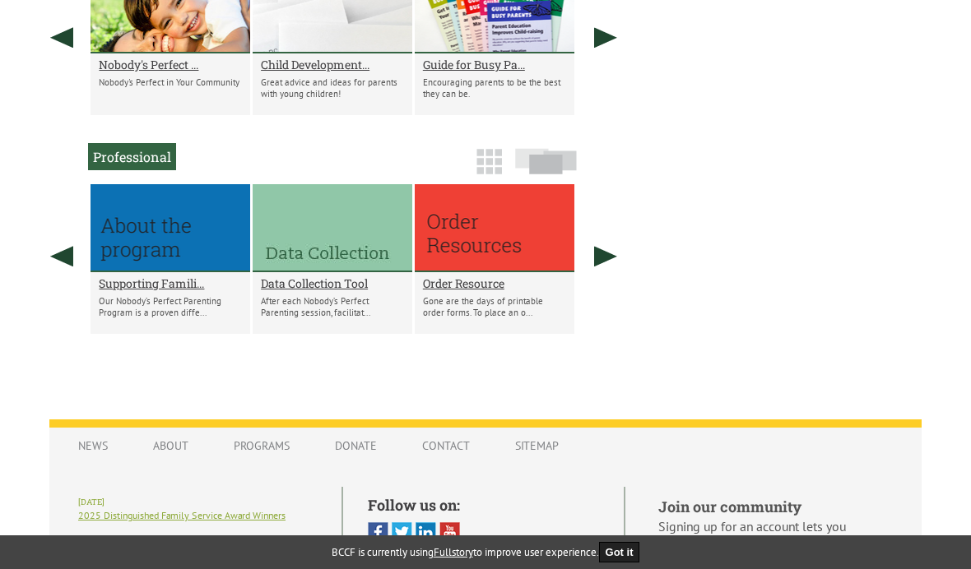
click at [188, 72] on h2 "Nobody's Perfect ..." at bounding box center [170, 65] width 143 height 16
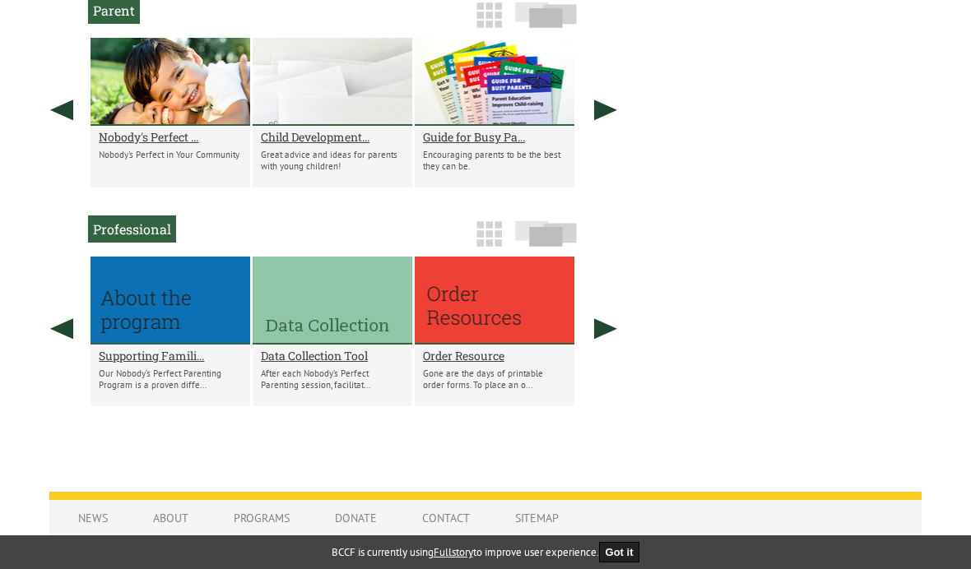
click at [166, 145] on h2 "Nobody's Perfect ..." at bounding box center [170, 137] width 143 height 16
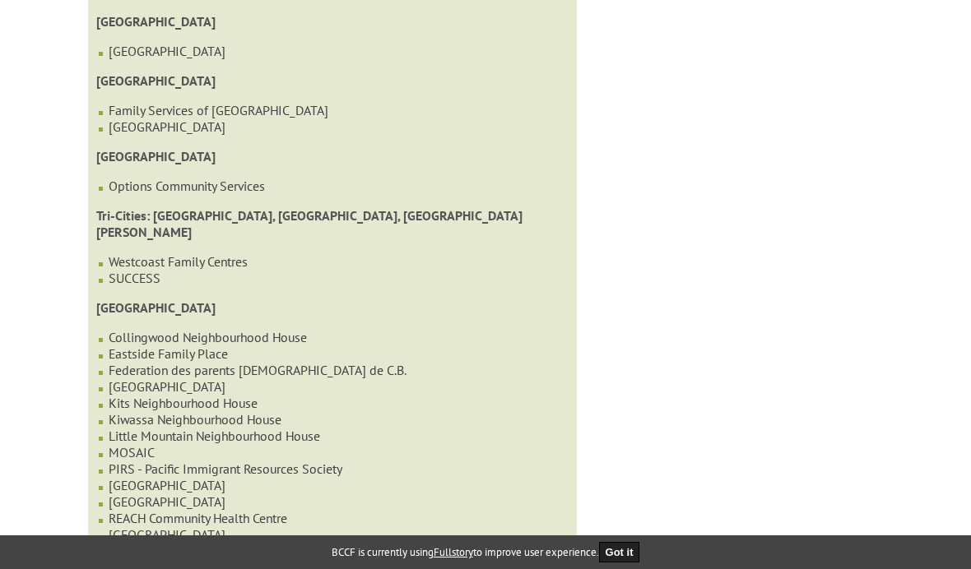
scroll to position [1216, 0]
